Goal: Task Accomplishment & Management: Manage account settings

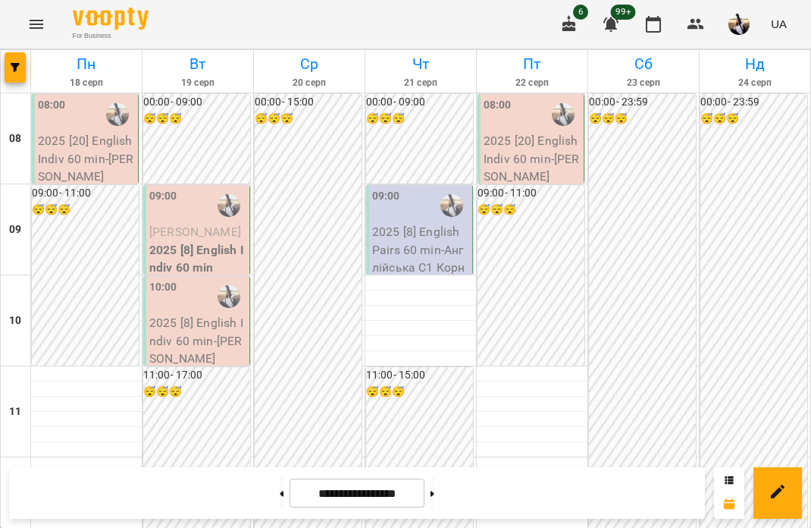
scroll to position [800, 0]
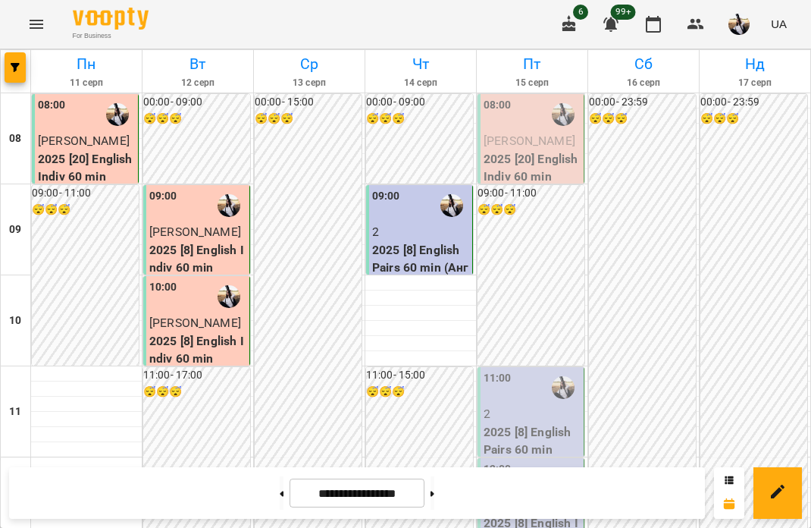
click at [517, 140] on span "[PERSON_NAME]" at bounding box center [530, 140] width 92 height 14
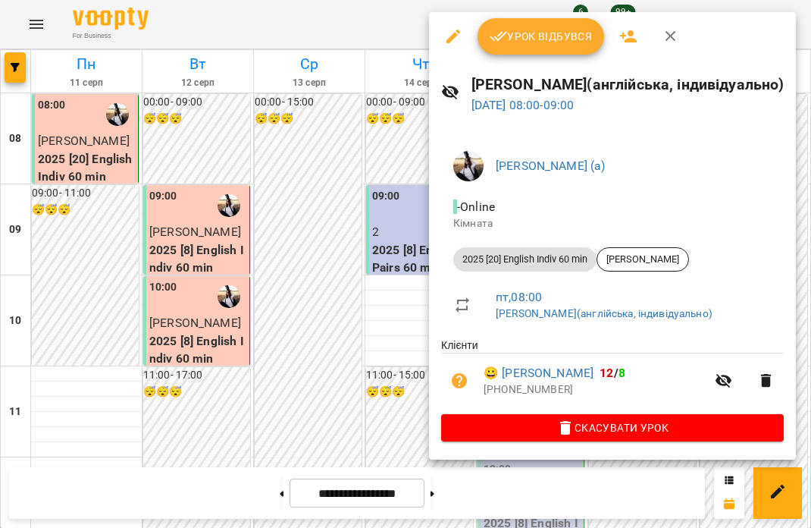
click at [521, 39] on span "Урок відбувся" at bounding box center [541, 36] width 103 height 18
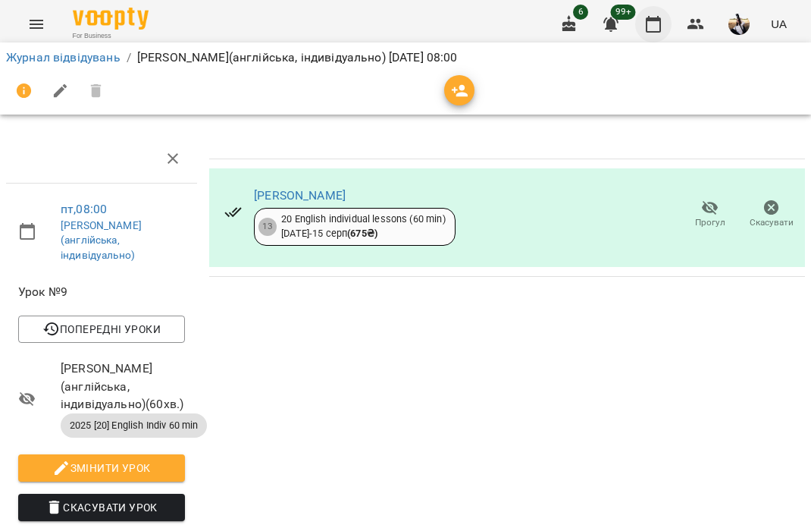
click at [656, 27] on icon "button" at bounding box center [653, 24] width 18 height 18
click at [656, 22] on icon "button" at bounding box center [653, 24] width 18 height 18
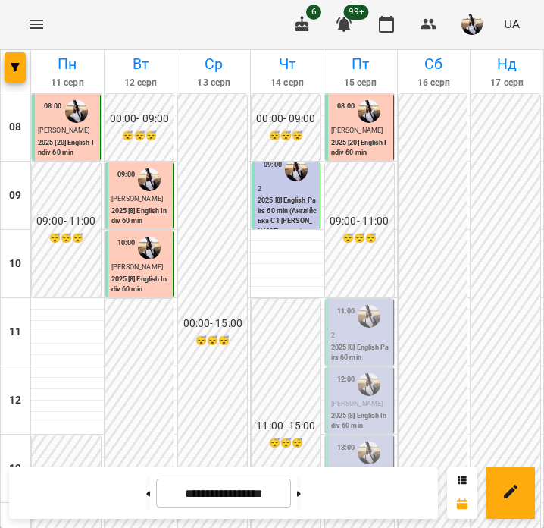
scroll to position [123, 0]
click at [301, 489] on button at bounding box center [299, 492] width 4 height 33
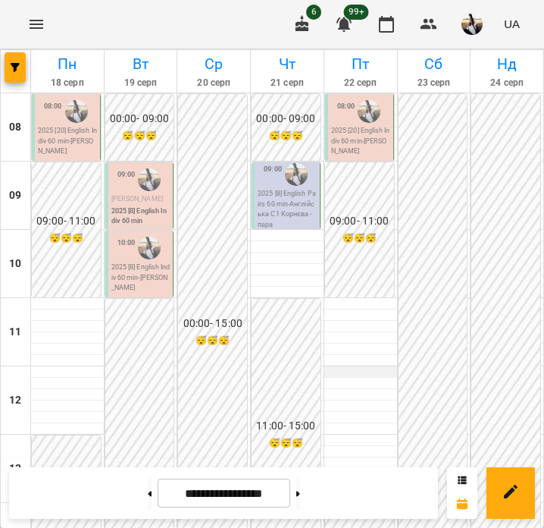
scroll to position [403, 0]
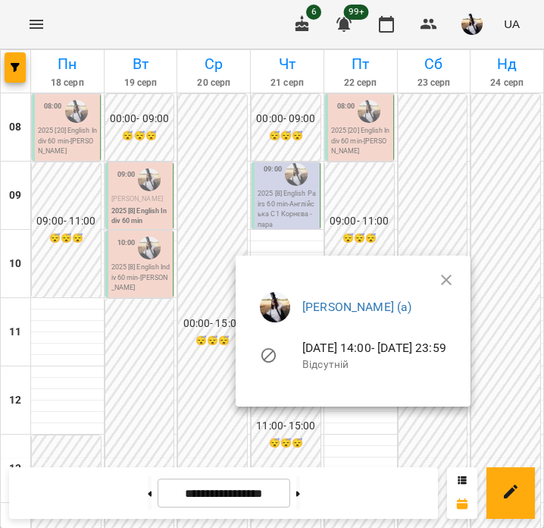
click at [350, 160] on div at bounding box center [272, 264] width 544 height 528
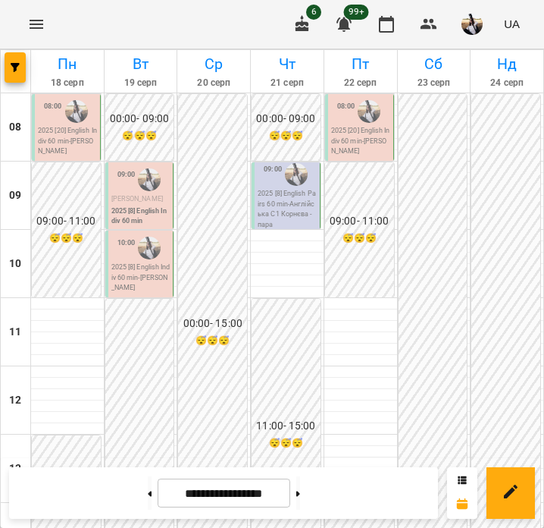
scroll to position [0, 0]
click at [148, 494] on icon at bounding box center [150, 493] width 4 height 5
type input "**********"
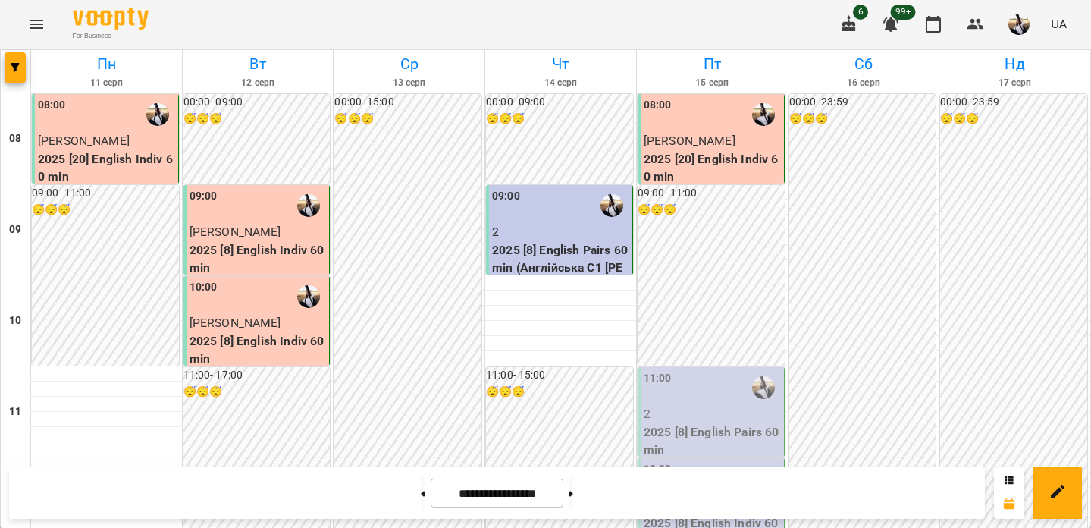
scroll to position [59, 0]
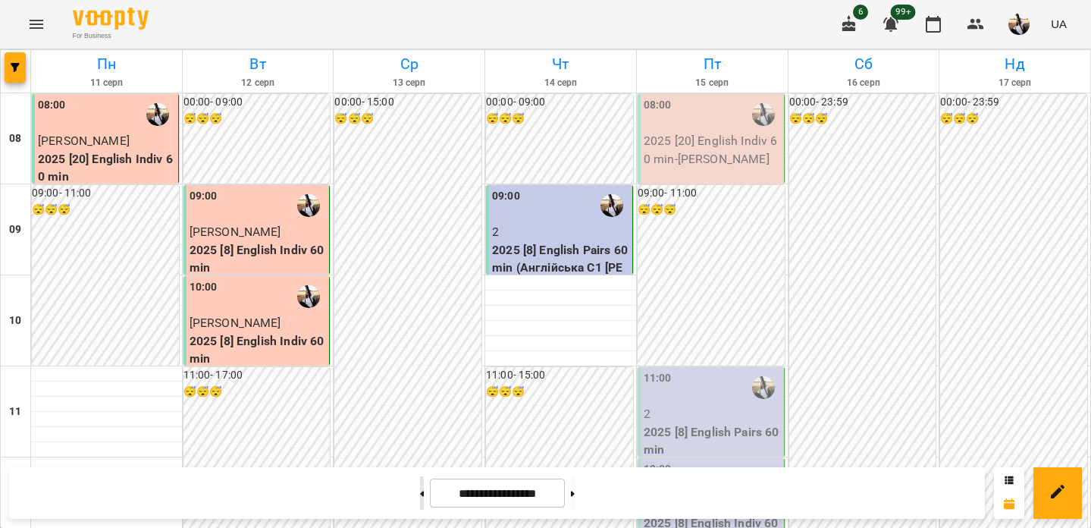
click at [420, 497] on button at bounding box center [422, 492] width 4 height 33
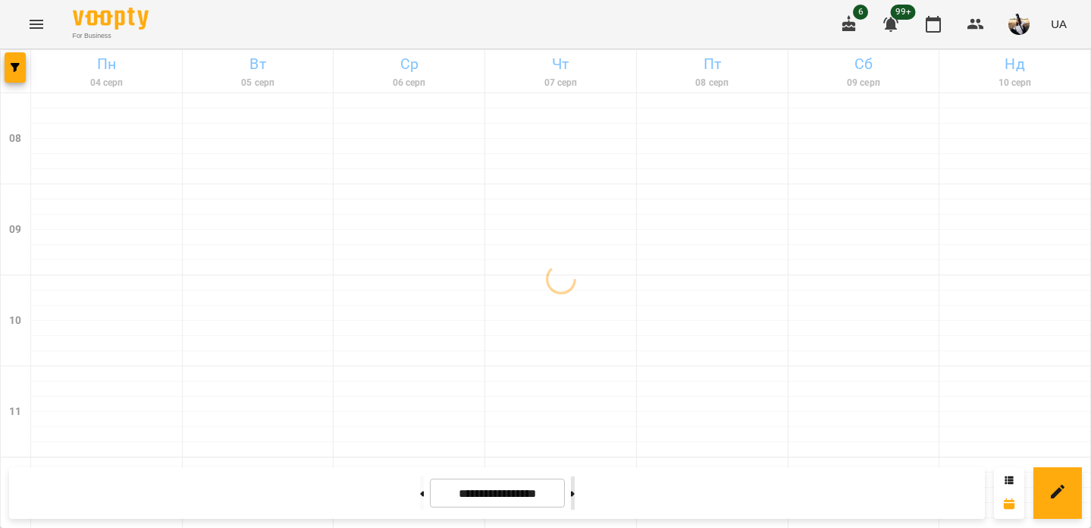
click at [575, 491] on button at bounding box center [573, 492] width 4 height 33
type input "**********"
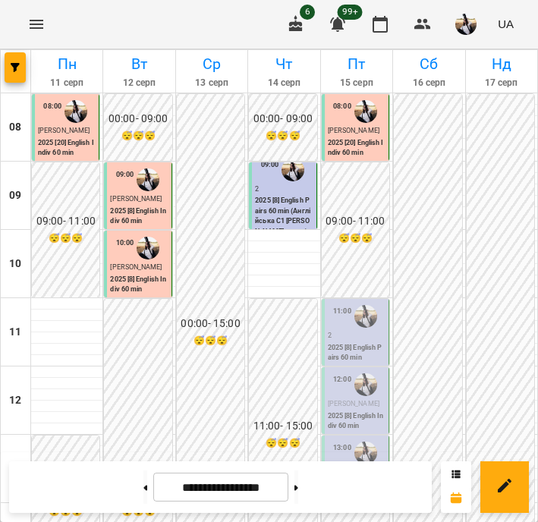
scroll to position [94, 0]
